Goal: Task Accomplishment & Management: Use online tool/utility

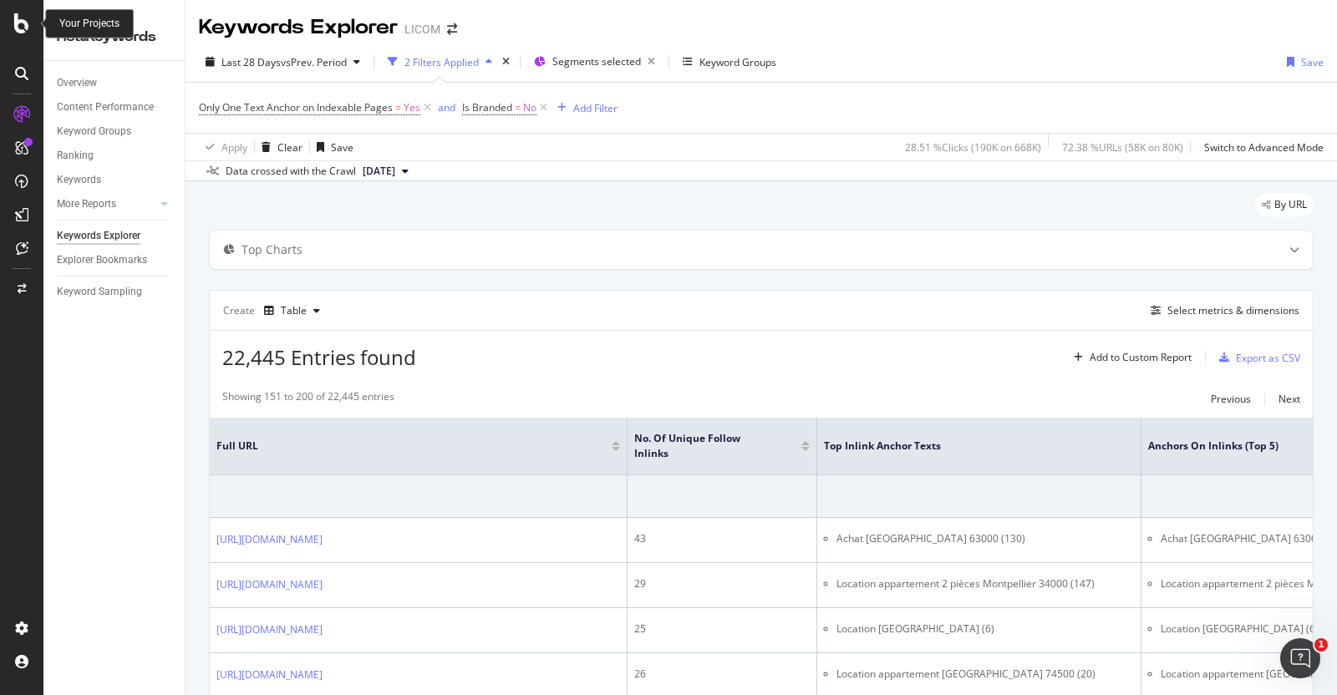
click at [23, 19] on icon at bounding box center [21, 23] width 15 height 20
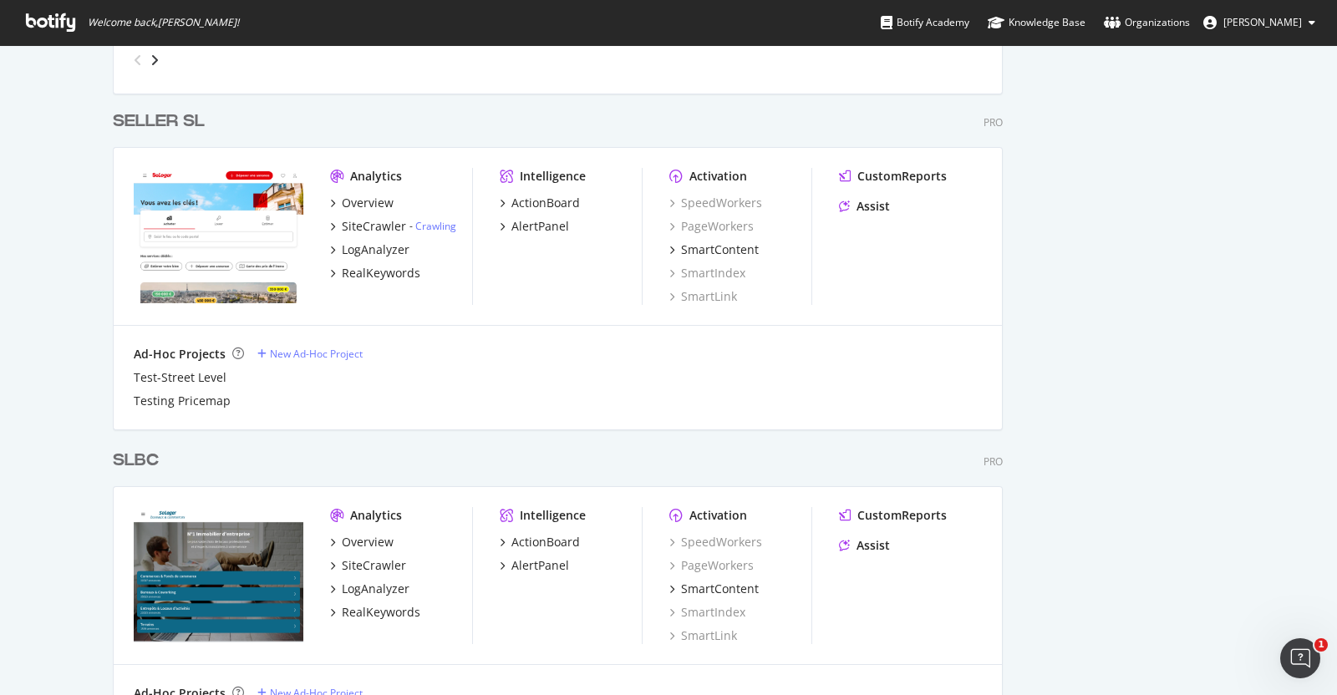
scroll to position [2345, 0]
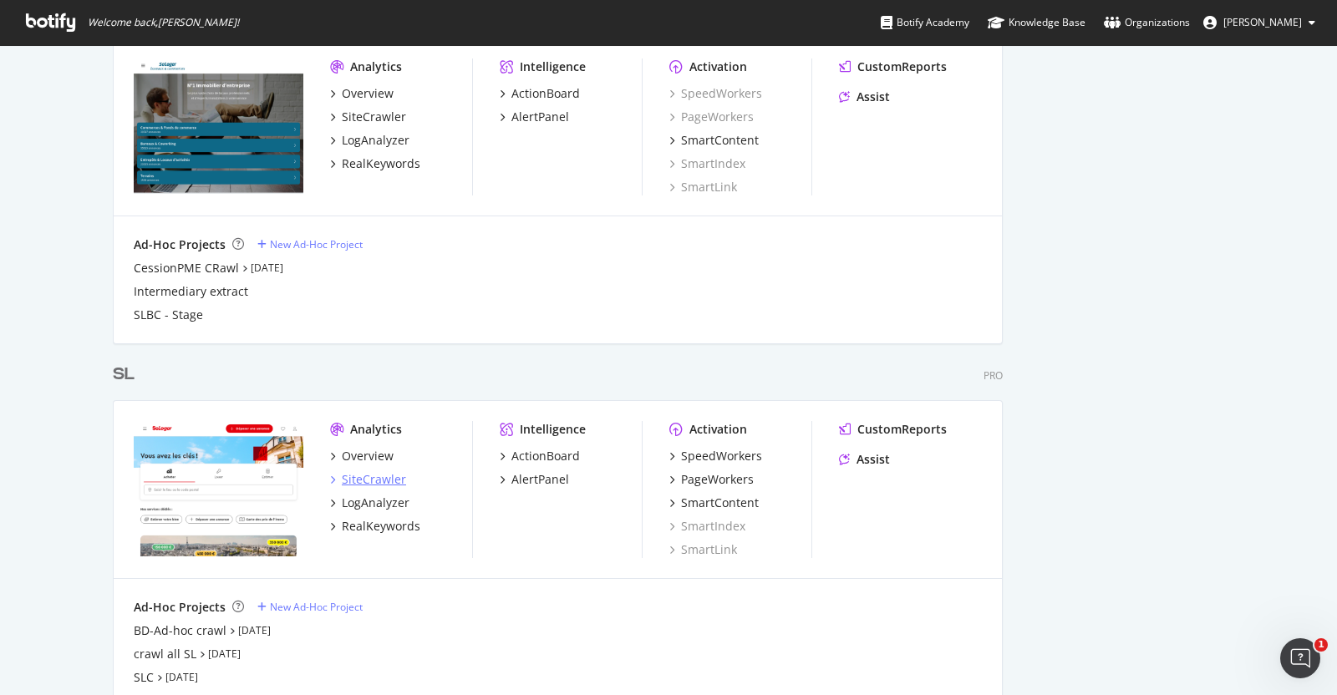
click at [363, 478] on div "SiteCrawler" at bounding box center [374, 479] width 64 height 17
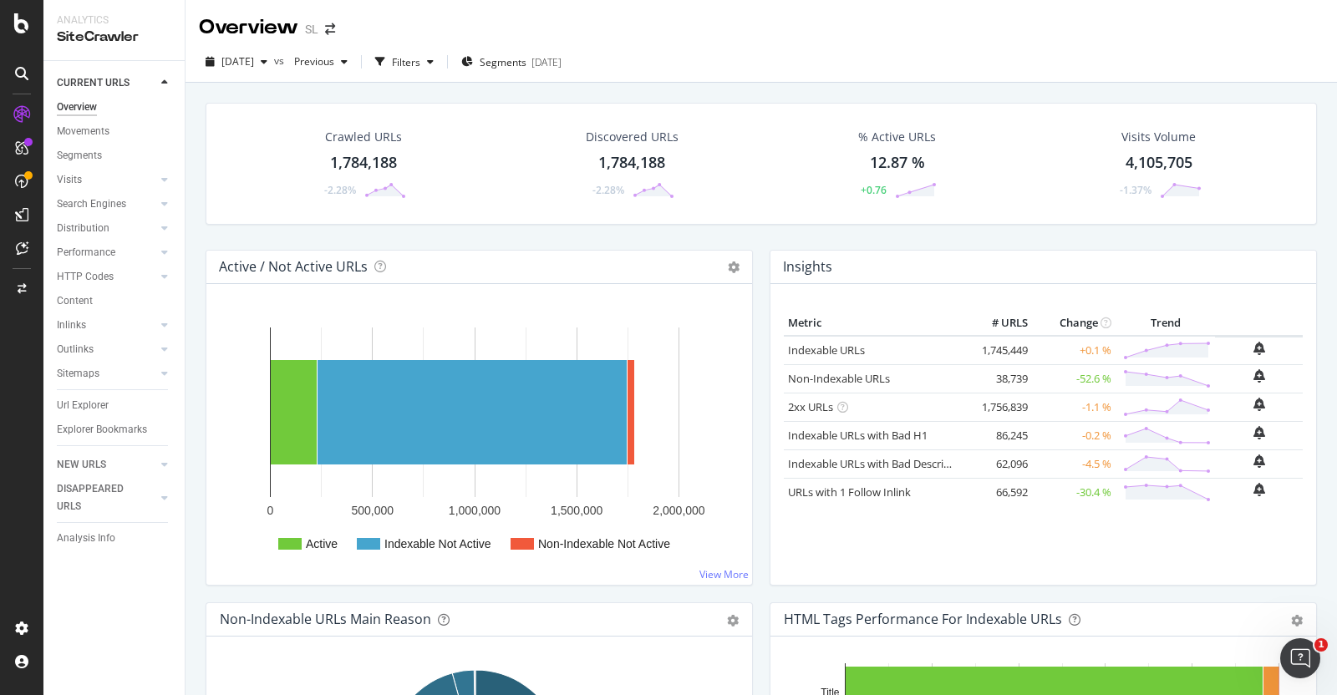
click at [761, 235] on div "Crawled URLs 1,784,188 -2.28% Discovered URLs 1,784,188 -2.28% % Active URLs 12…" at bounding box center [761, 176] width 1128 height 147
click at [519, 74] on button "Segments [DATE]" at bounding box center [512, 61] width 114 height 27
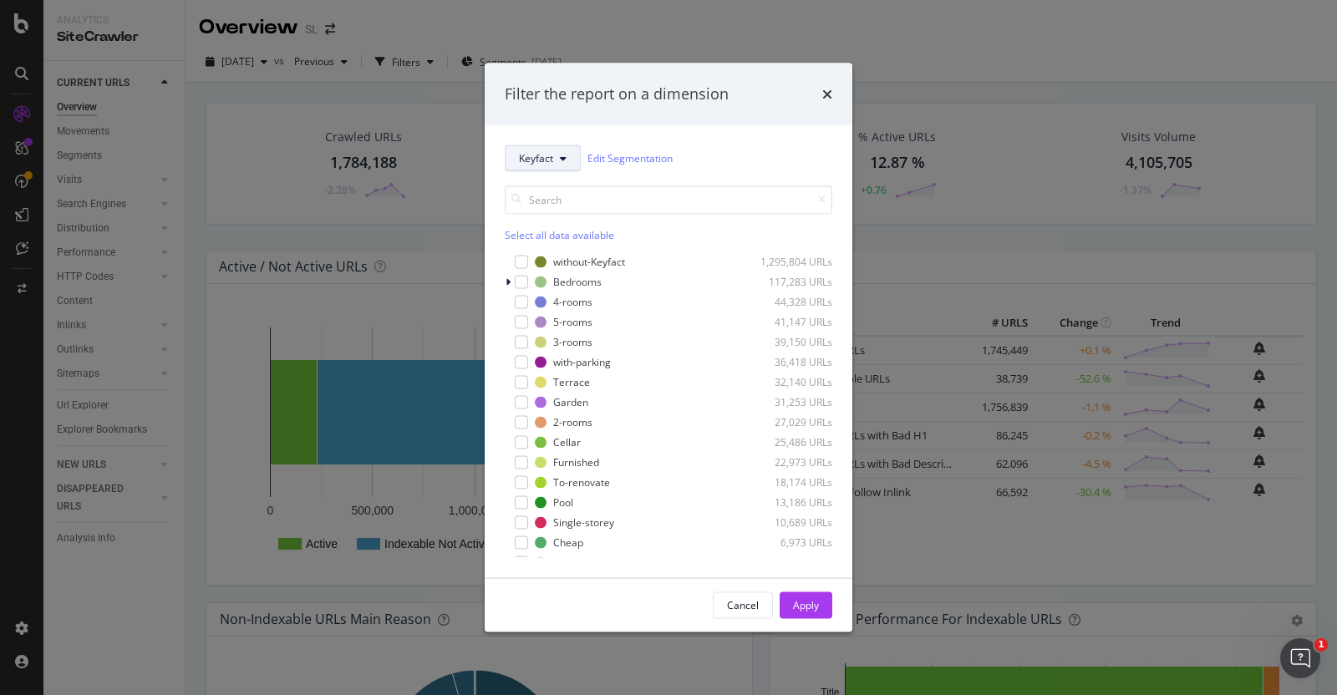
click at [561, 155] on icon "modal" at bounding box center [563, 158] width 7 height 10
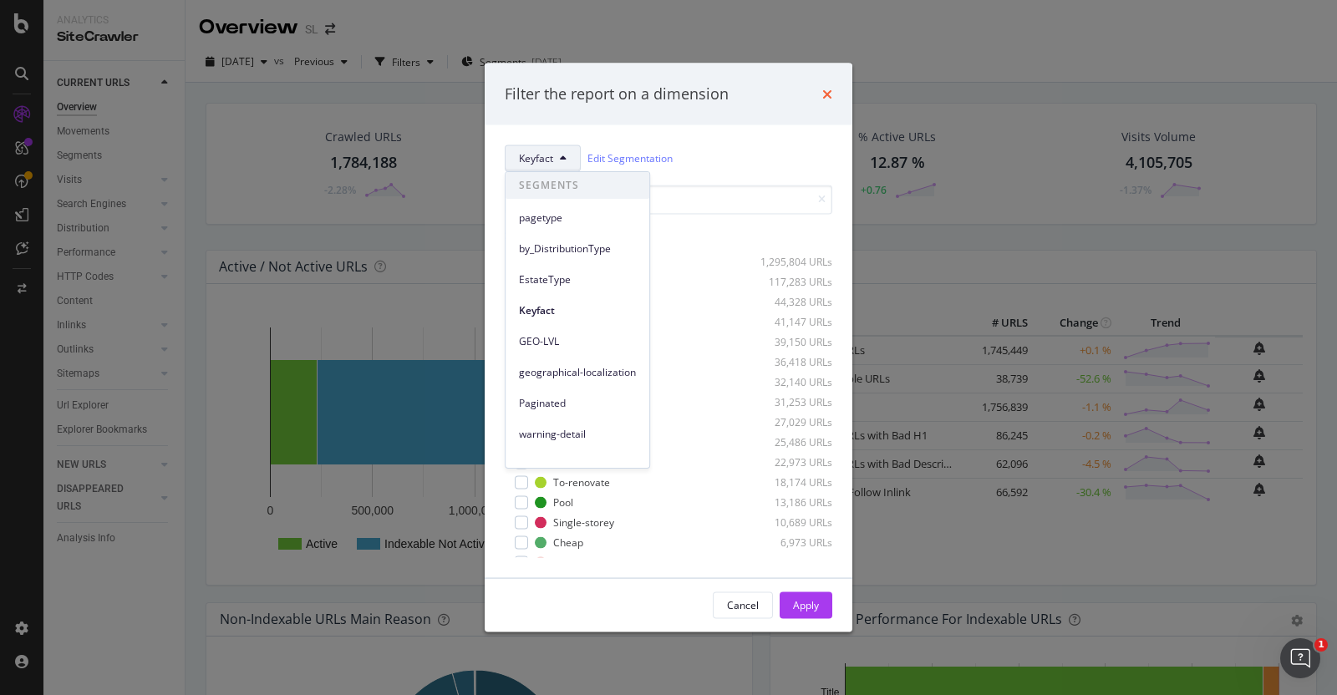
click at [826, 94] on icon "times" at bounding box center [827, 93] width 10 height 13
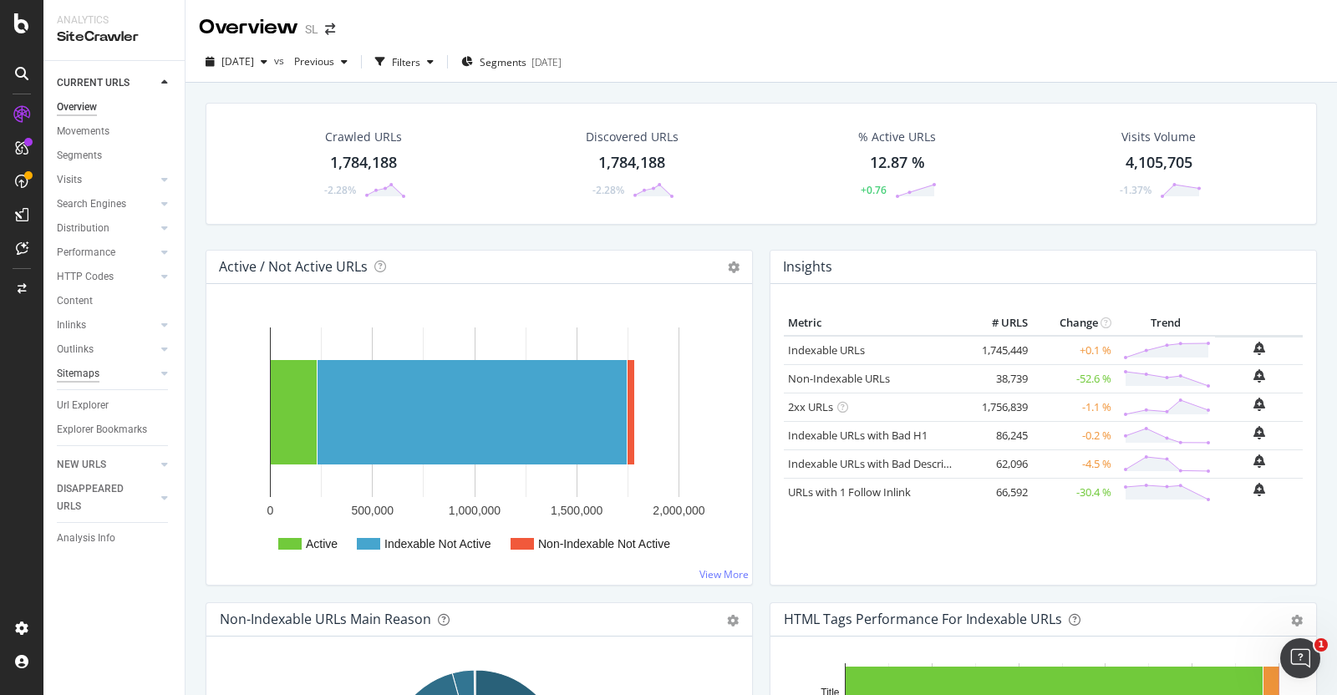
click at [79, 373] on div "Sitemaps" at bounding box center [78, 374] width 43 height 18
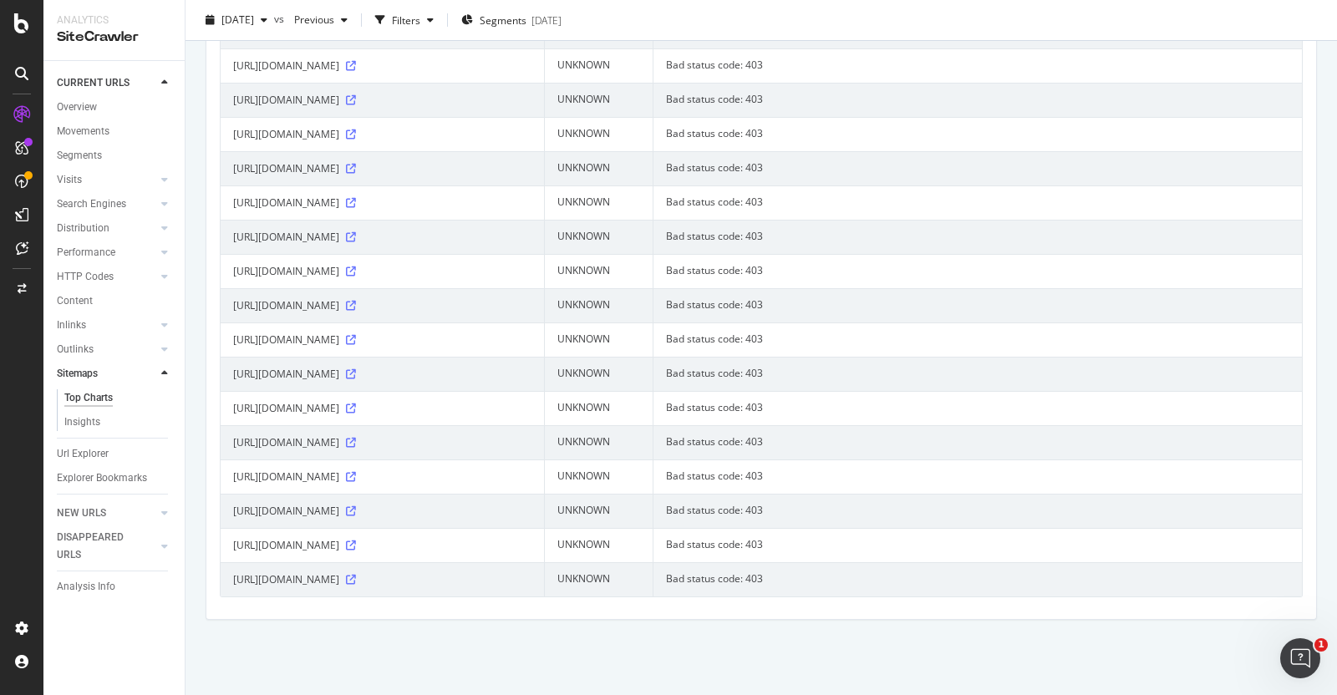
scroll to position [13861, 0]
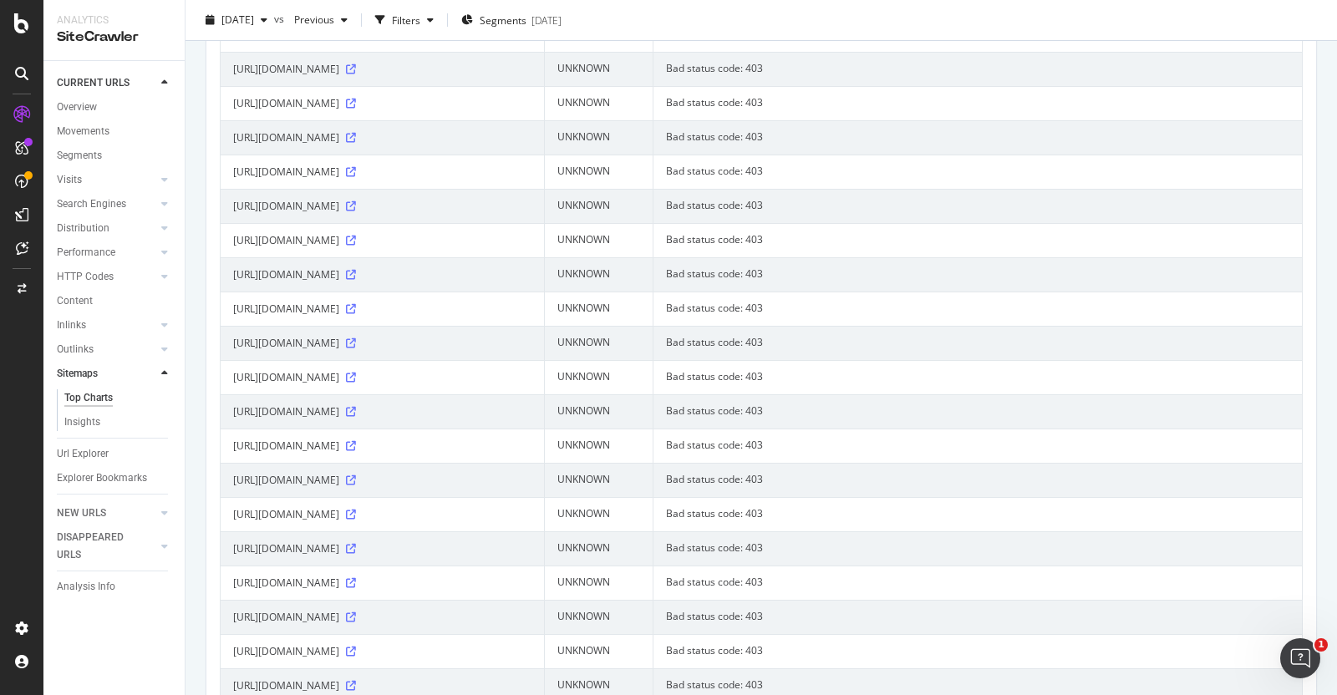
scroll to position [7209, 0]
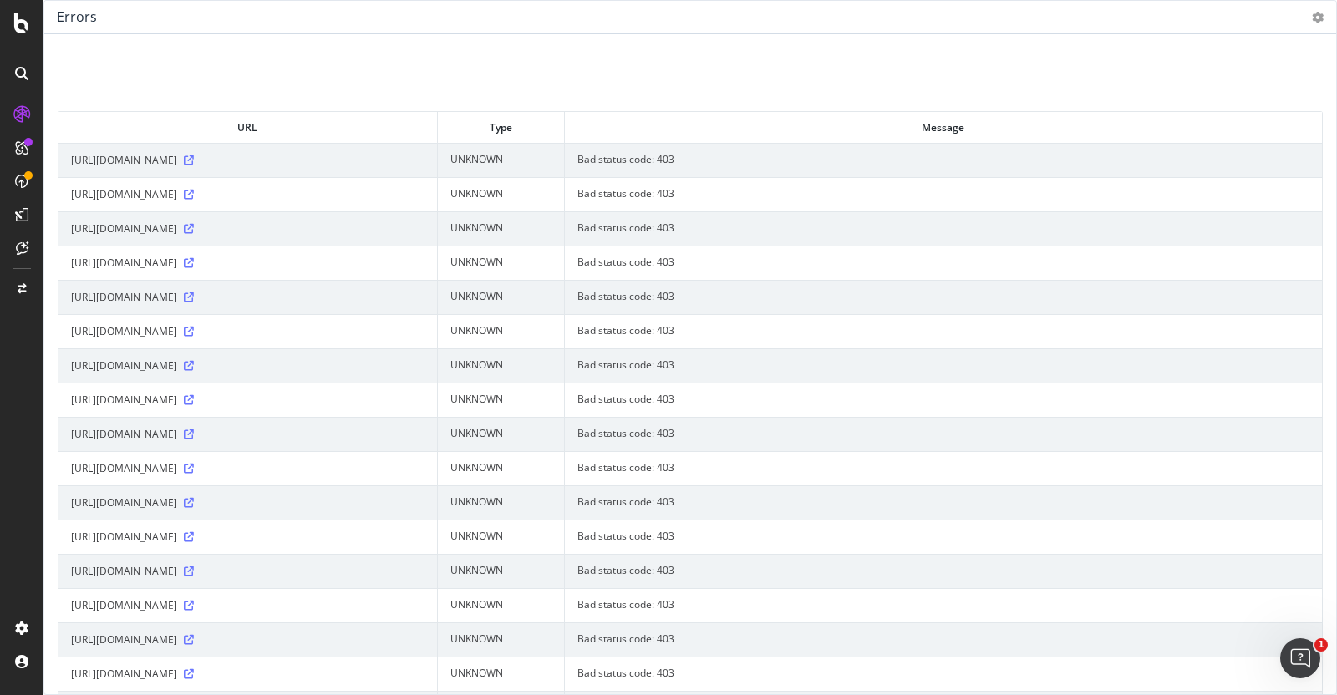
scroll to position [6866, 0]
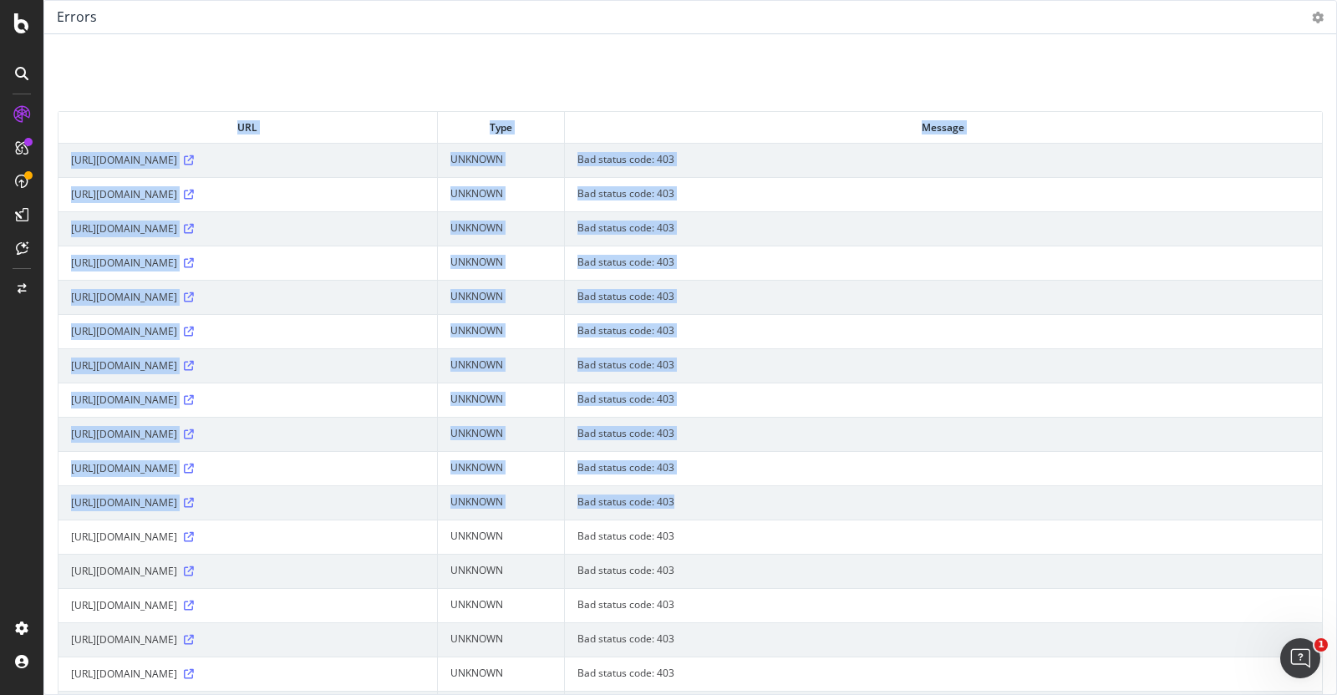
drag, startPoint x: 226, startPoint y: 127, endPoint x: 902, endPoint y: 662, distance: 862.5
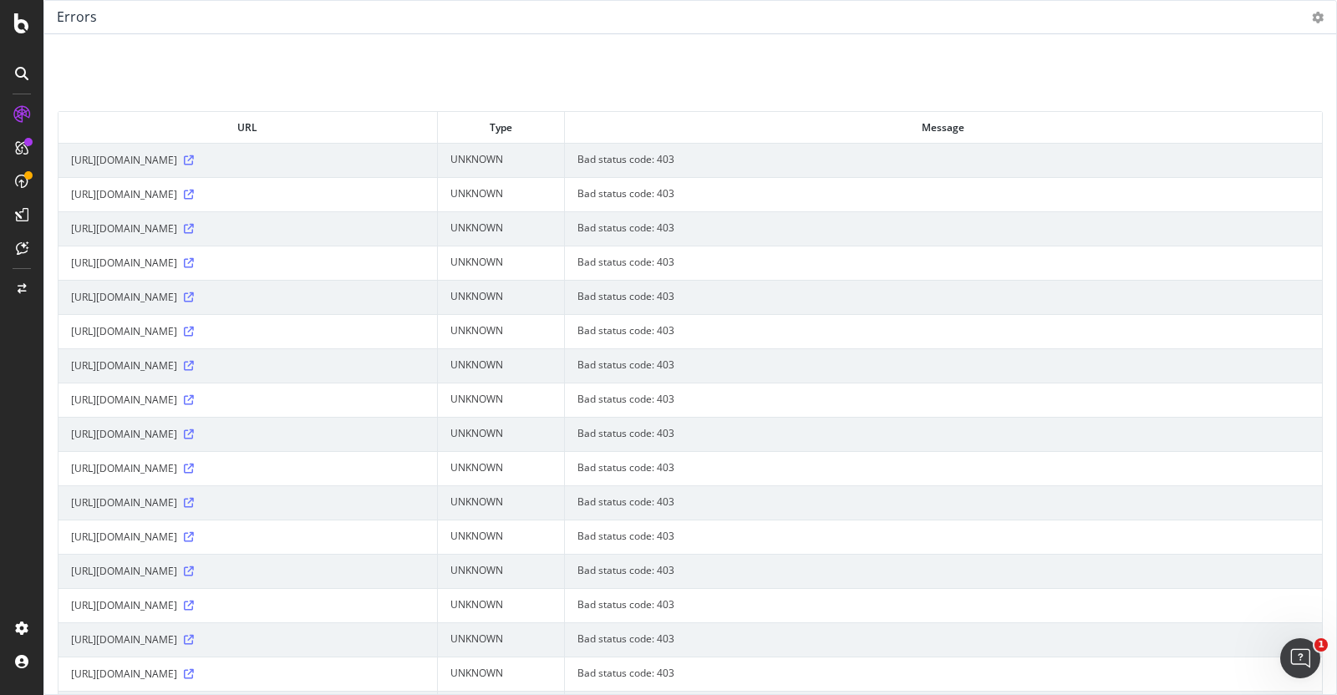
click at [832, 55] on div "Errors Table Contract Export as CSV × URL Type Message [URL][DOMAIN_NAME] UNKNO…" at bounding box center [689, 347] width 1293 height 695
click at [1315, 13] on icon at bounding box center [1318, 18] width 12 height 12
click at [1267, 113] on span "Export as CSV" at bounding box center [1269, 109] width 134 height 23
